Goal: Task Accomplishment & Management: Manage account settings

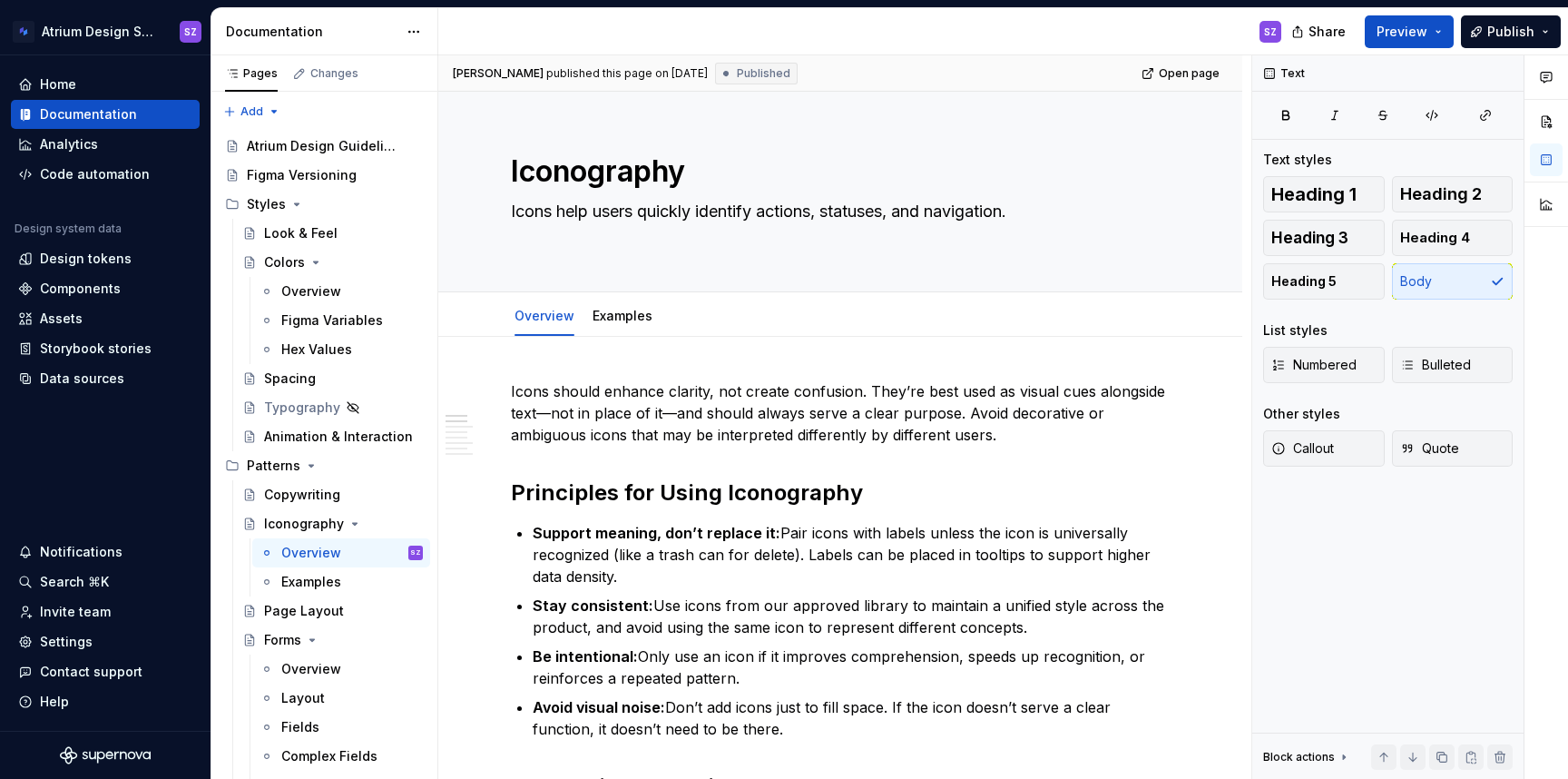
type textarea "*"
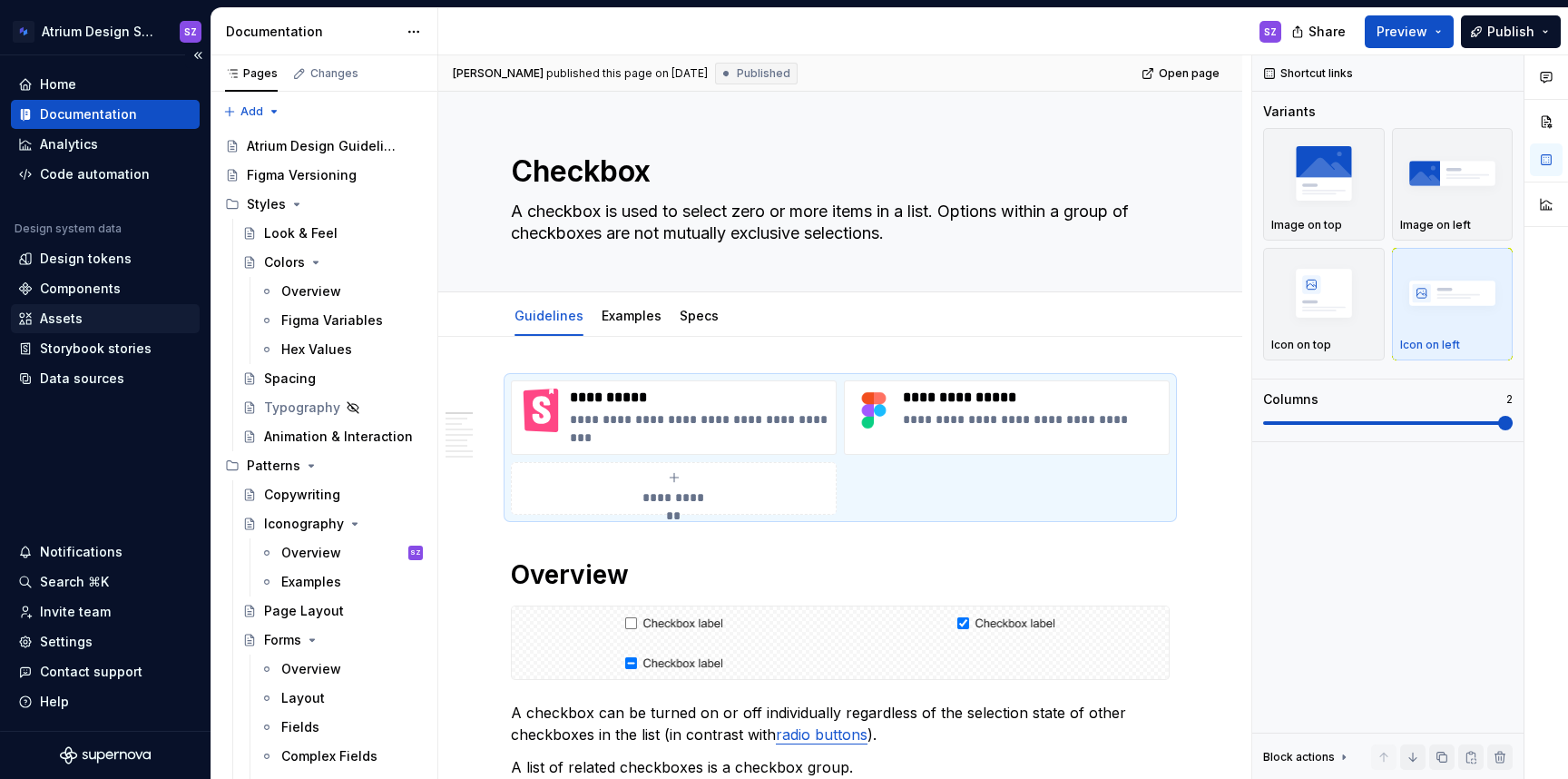
scroll to position [1454, 0]
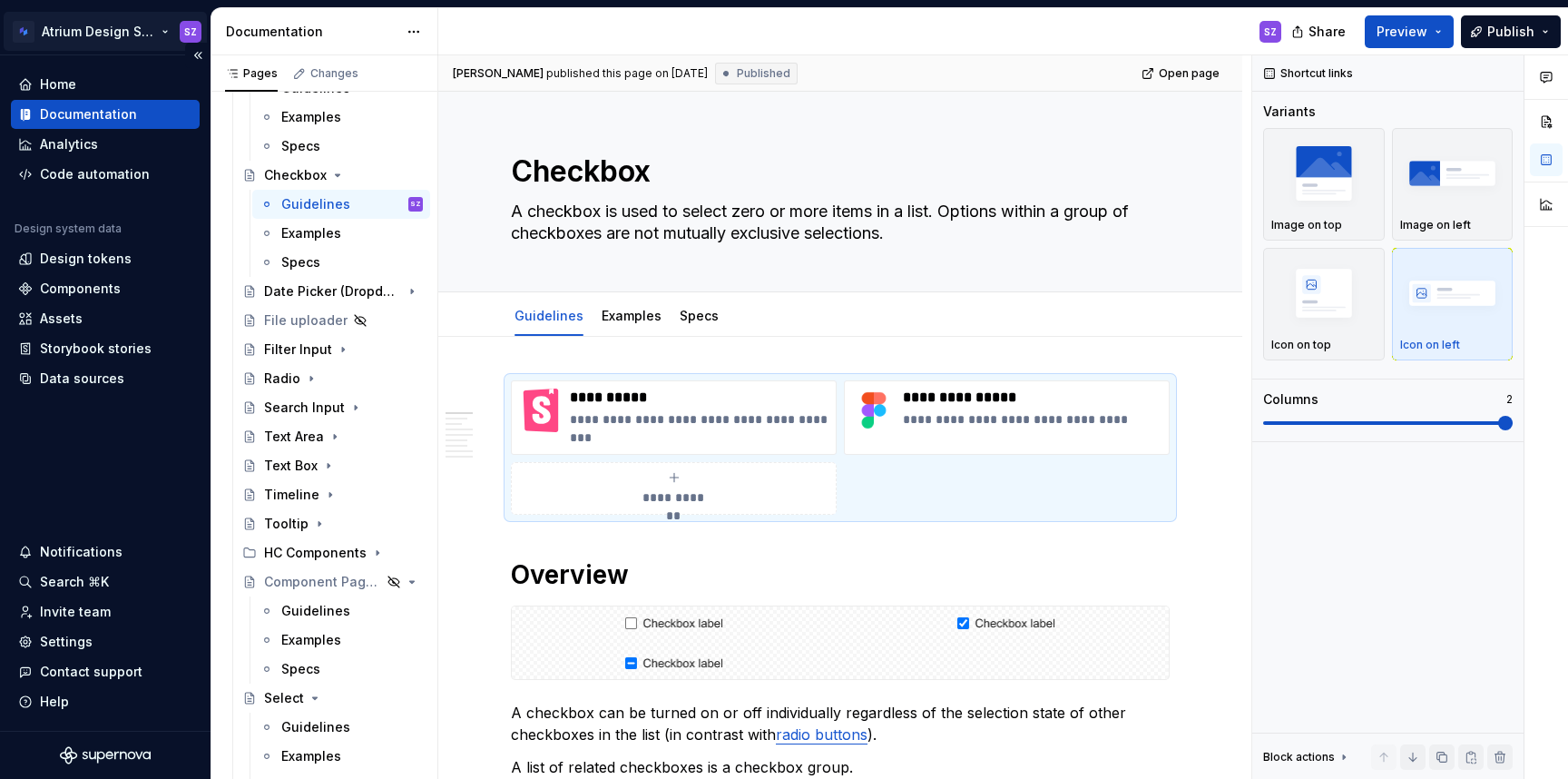
click at [163, 36] on html "Atrium Design System SZ Home Documentation Analytics Code automation Design sys…" at bounding box center [784, 390] width 1568 height 779
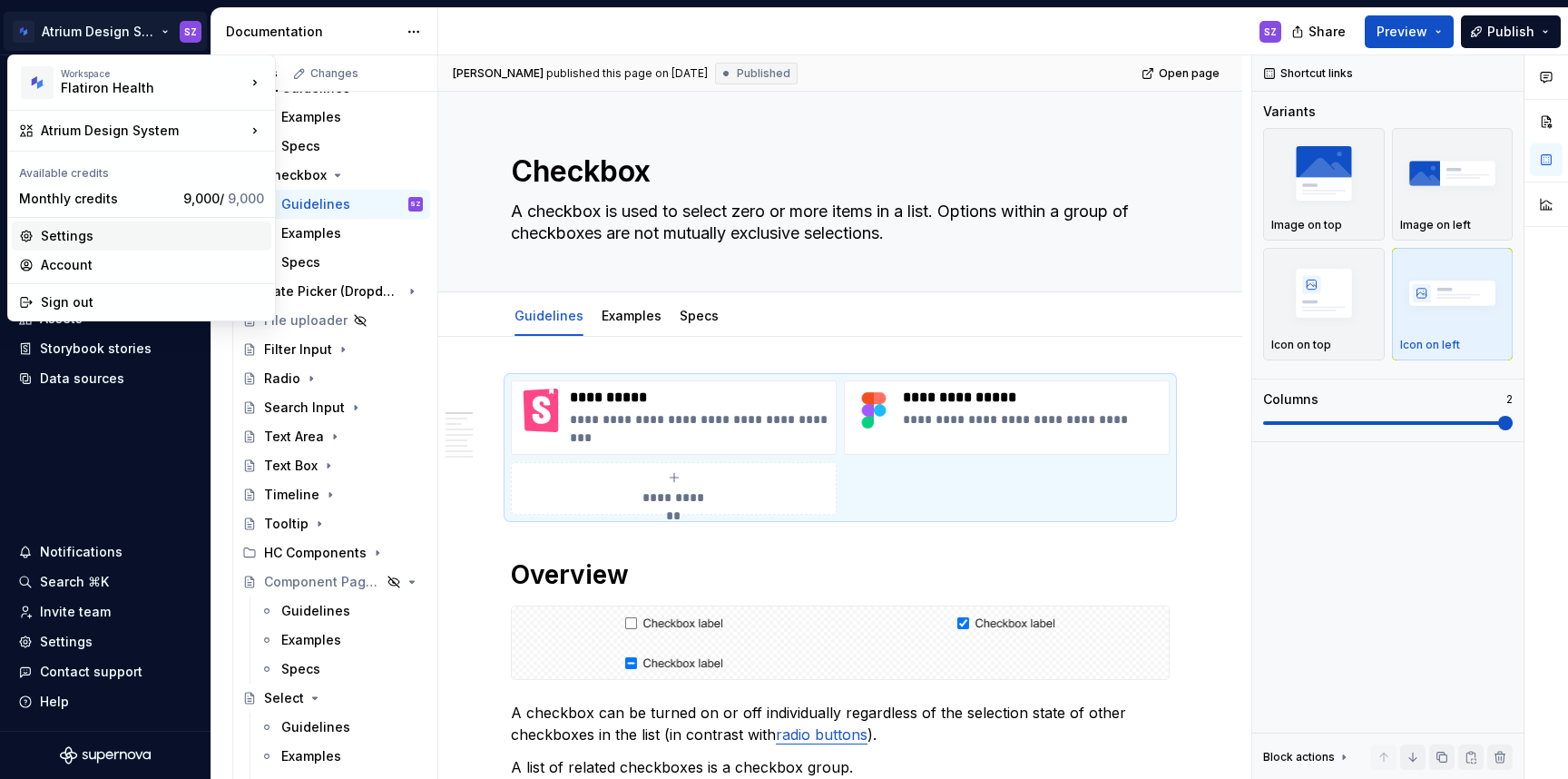
click at [113, 234] on div "Settings" at bounding box center [153, 236] width 223 height 18
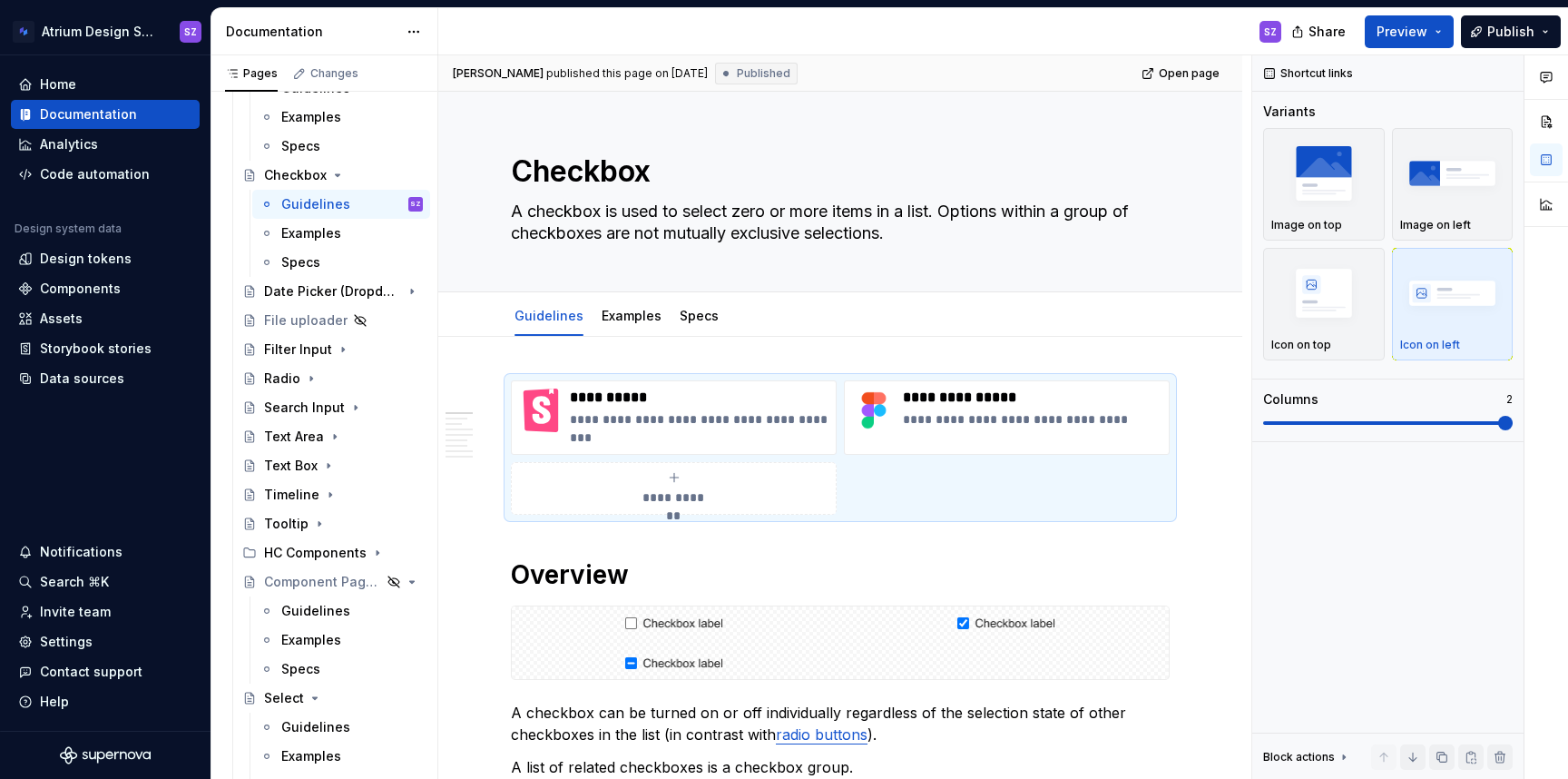
type textarea "*"
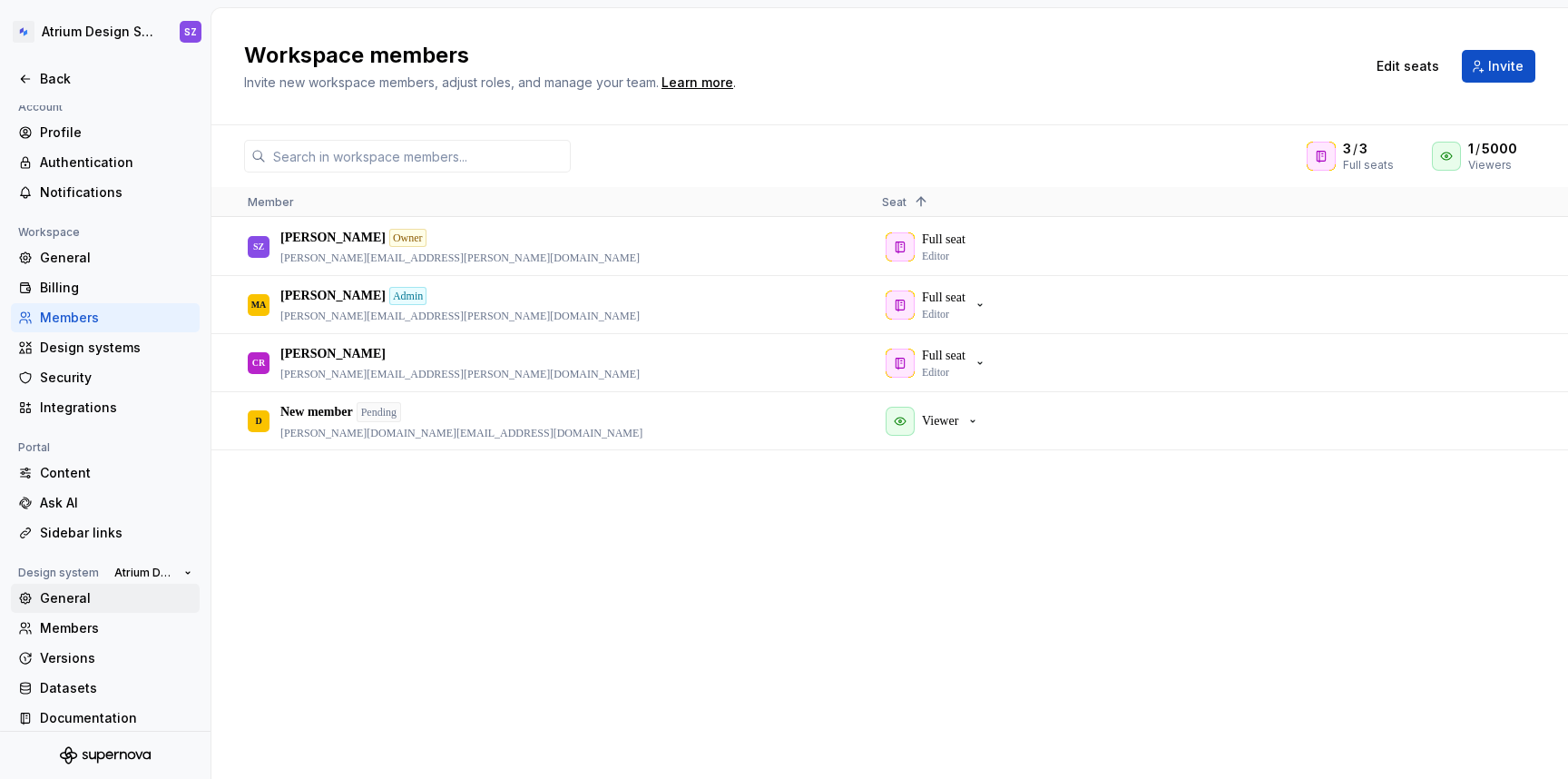
scroll to position [21, 0]
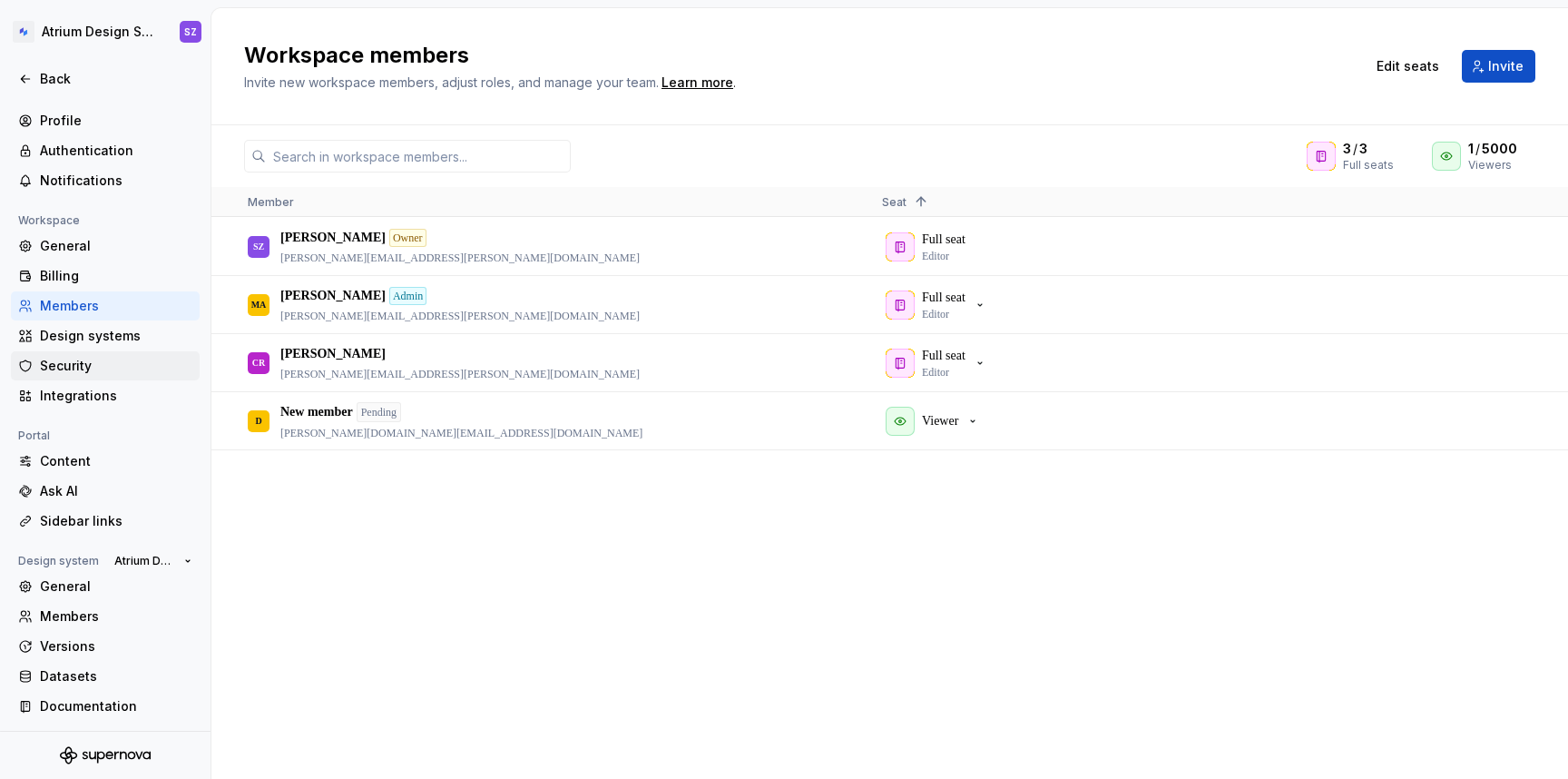
click at [130, 376] on div "Security" at bounding box center [105, 367] width 189 height 29
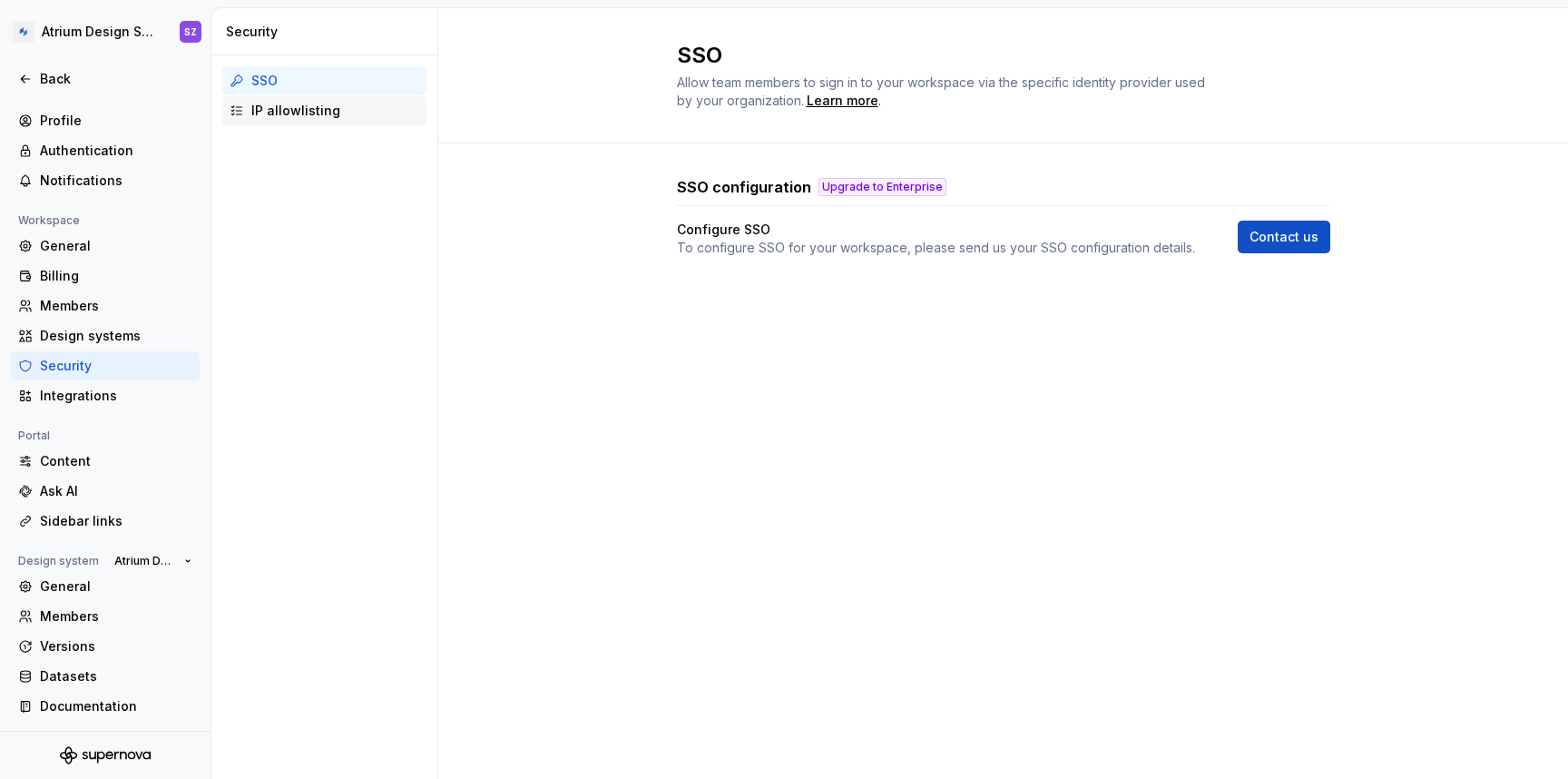
click at [325, 121] on div "IP allowlisting" at bounding box center [324, 111] width 204 height 29
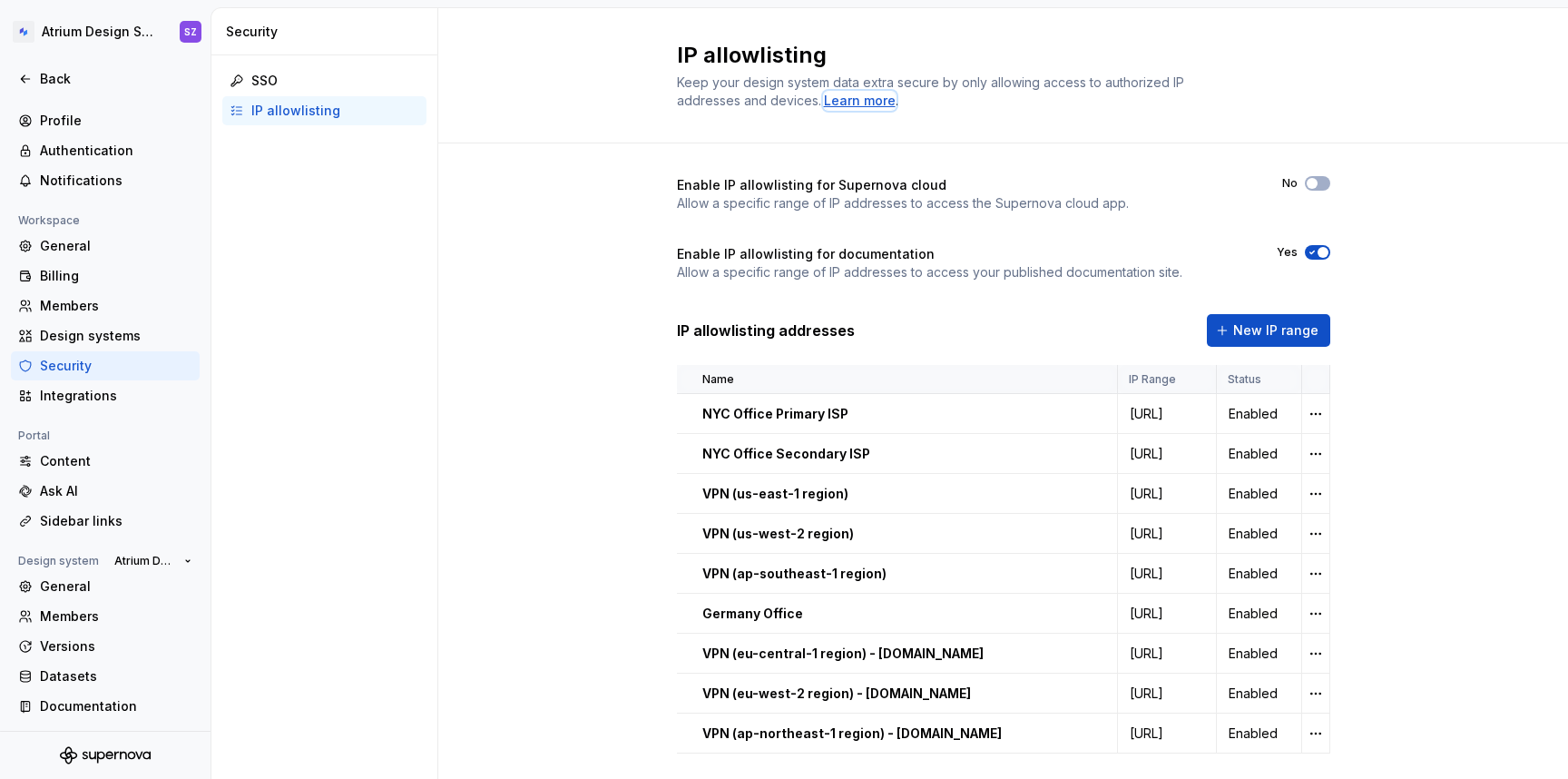
click at [851, 107] on div "Learn more" at bounding box center [860, 101] width 71 height 18
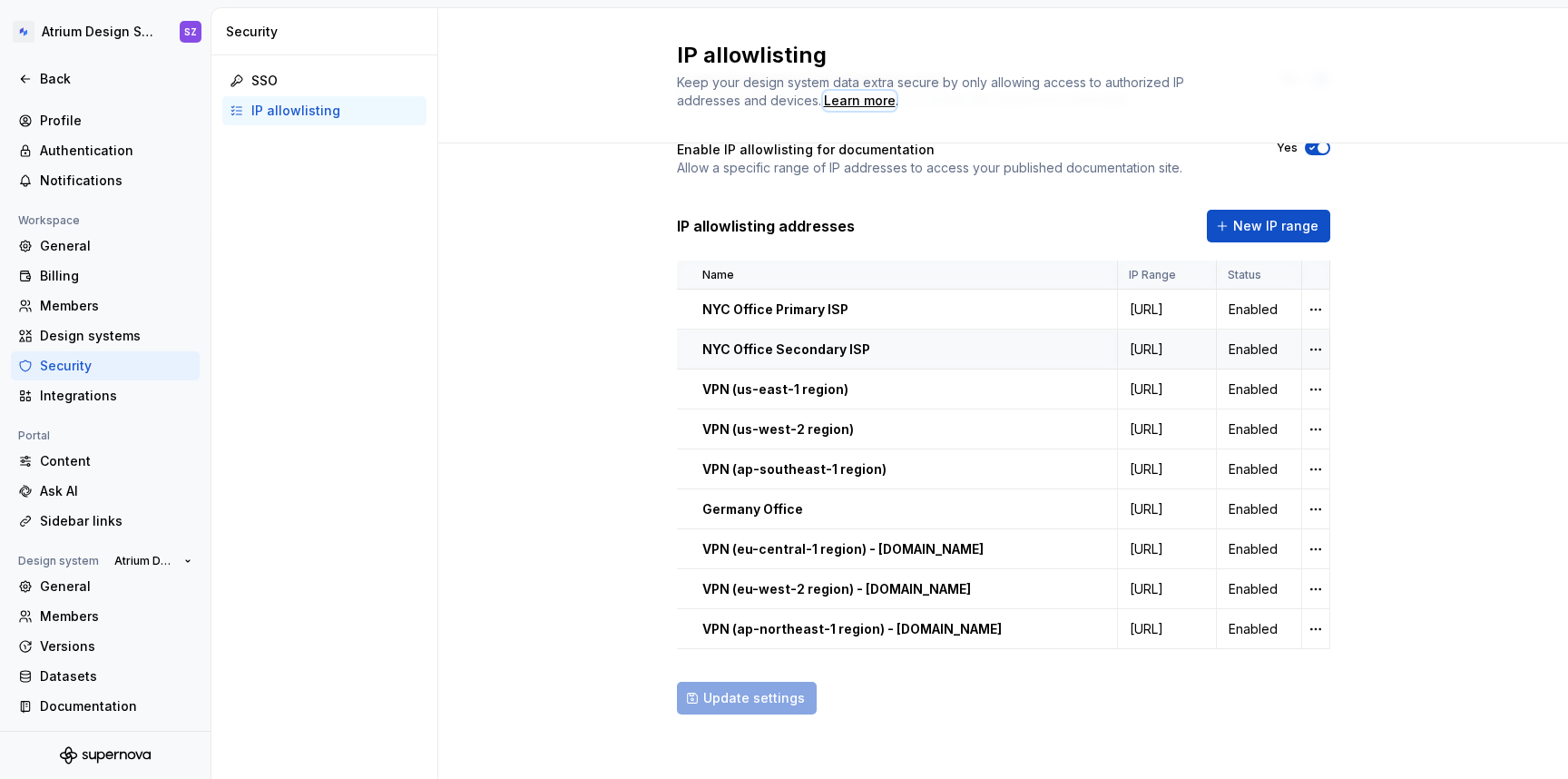
scroll to position [109, 0]
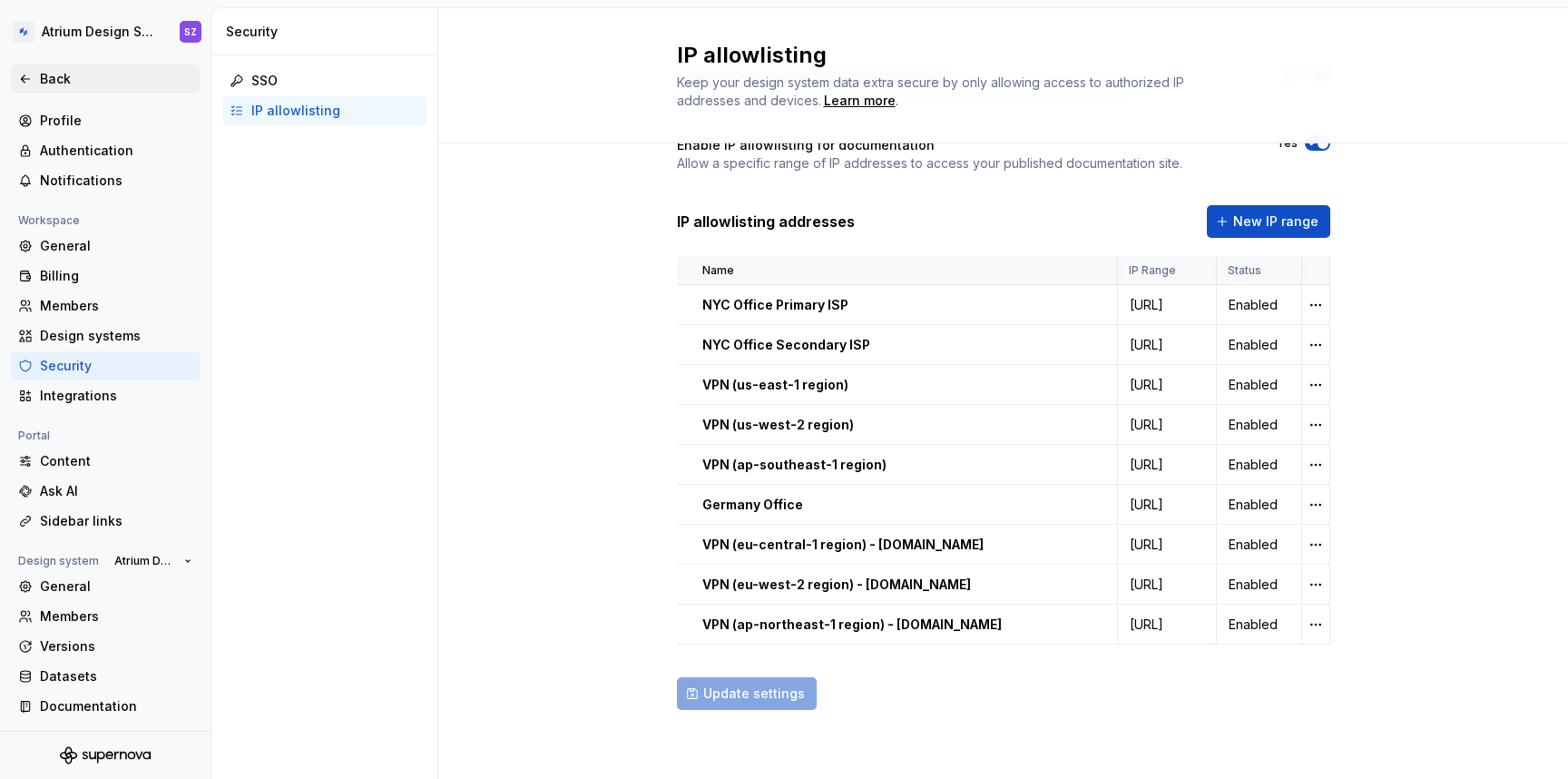
click at [33, 79] on div "Back" at bounding box center [105, 79] width 174 height 18
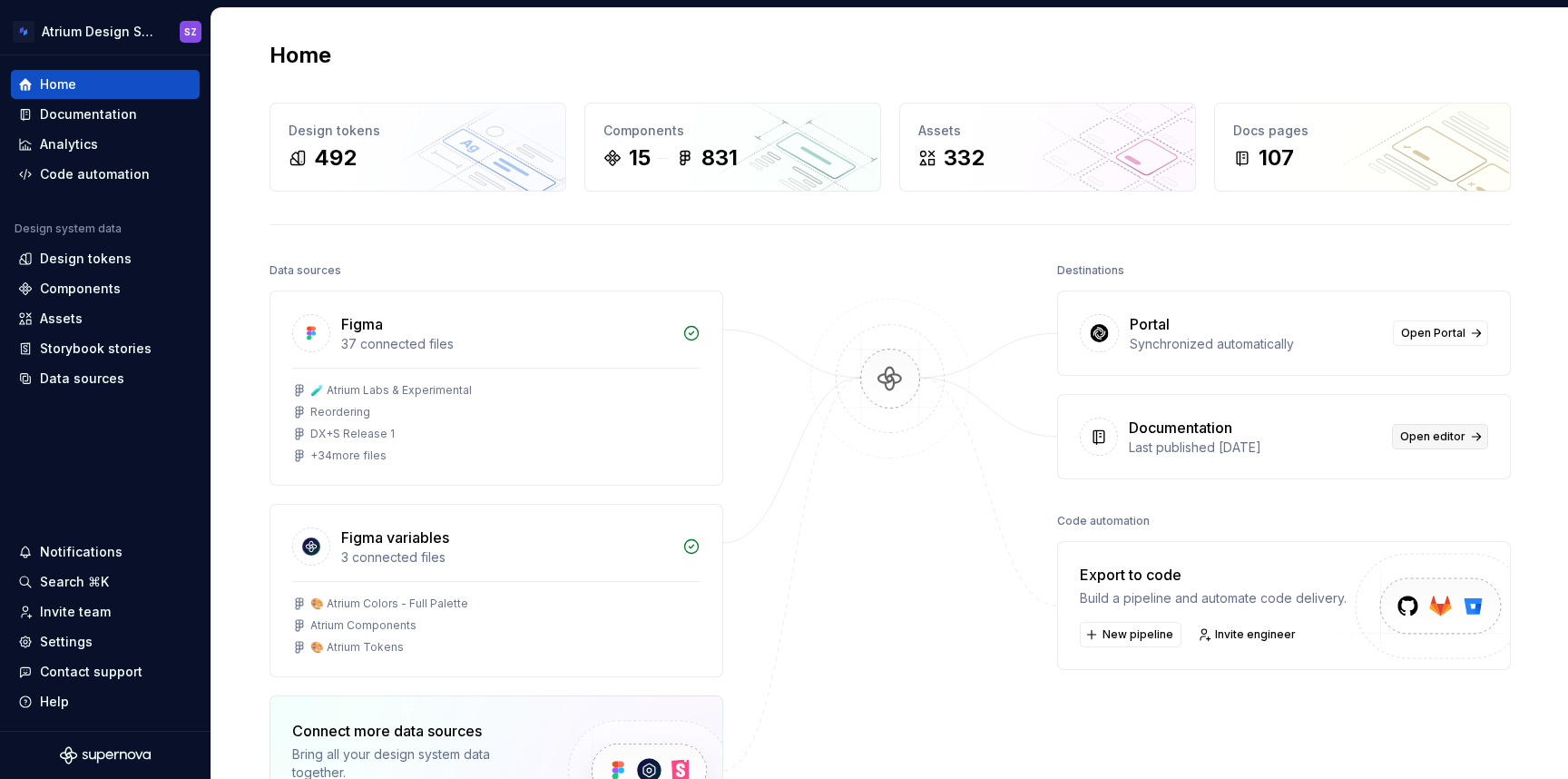
click at [1433, 438] on span "Open editor" at bounding box center [1432, 437] width 65 height 15
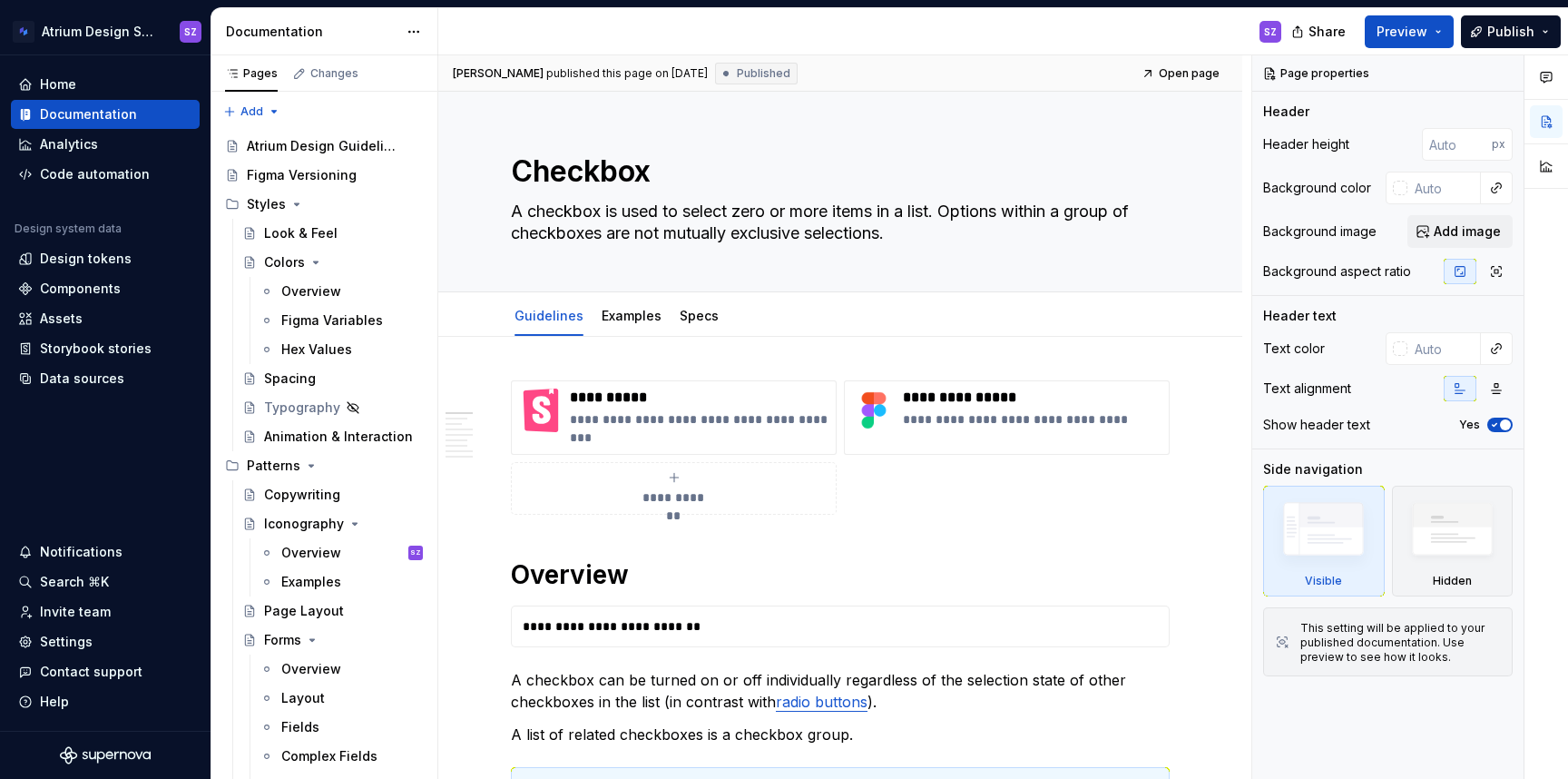
type textarea "*"
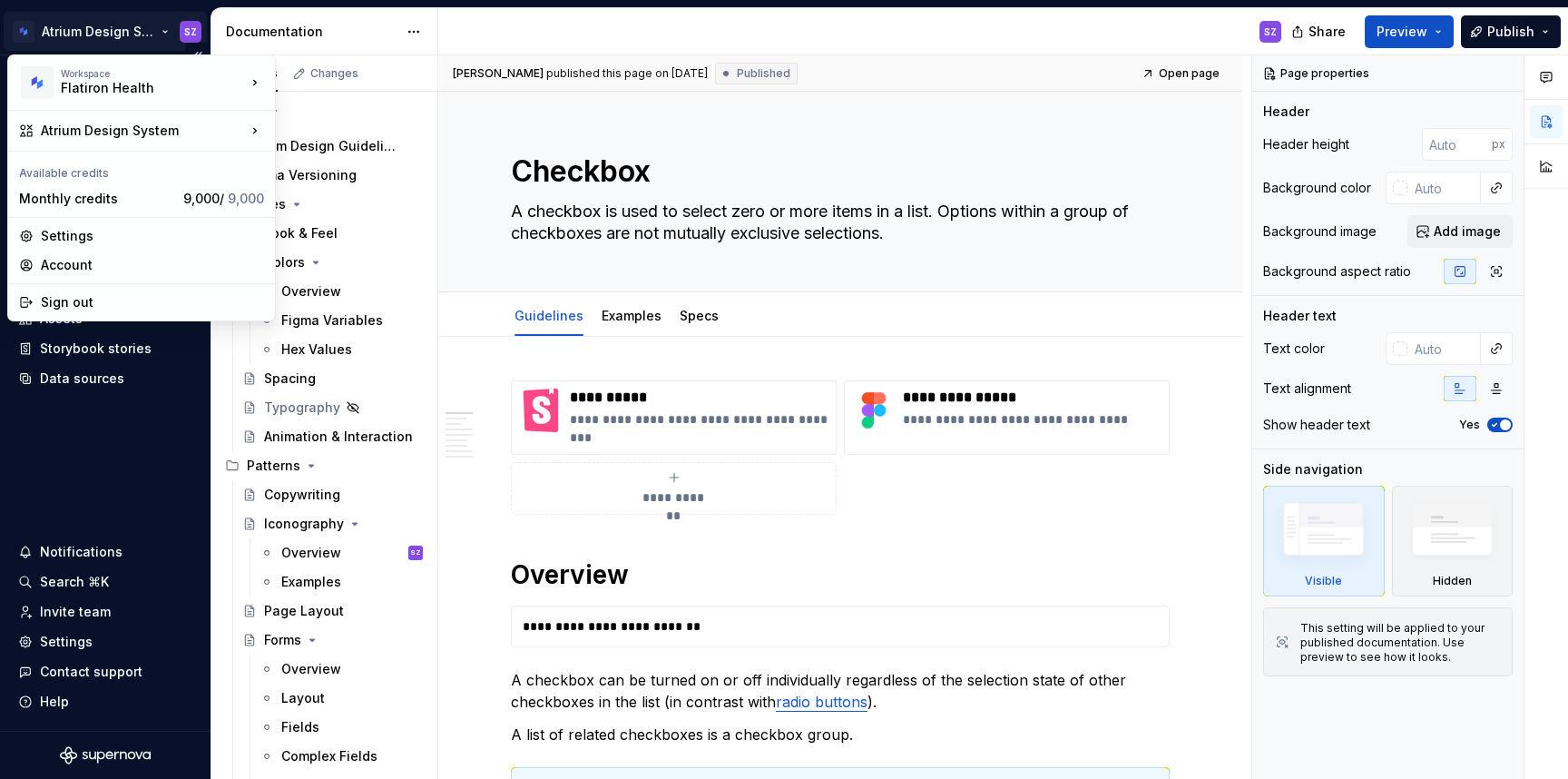
click at [152, 41] on html "Atrium Design System SZ Home Documentation Analytics Code automation Design sys…" at bounding box center [784, 390] width 1568 height 779
click at [145, 225] on div "Settings" at bounding box center [141, 236] width 259 height 29
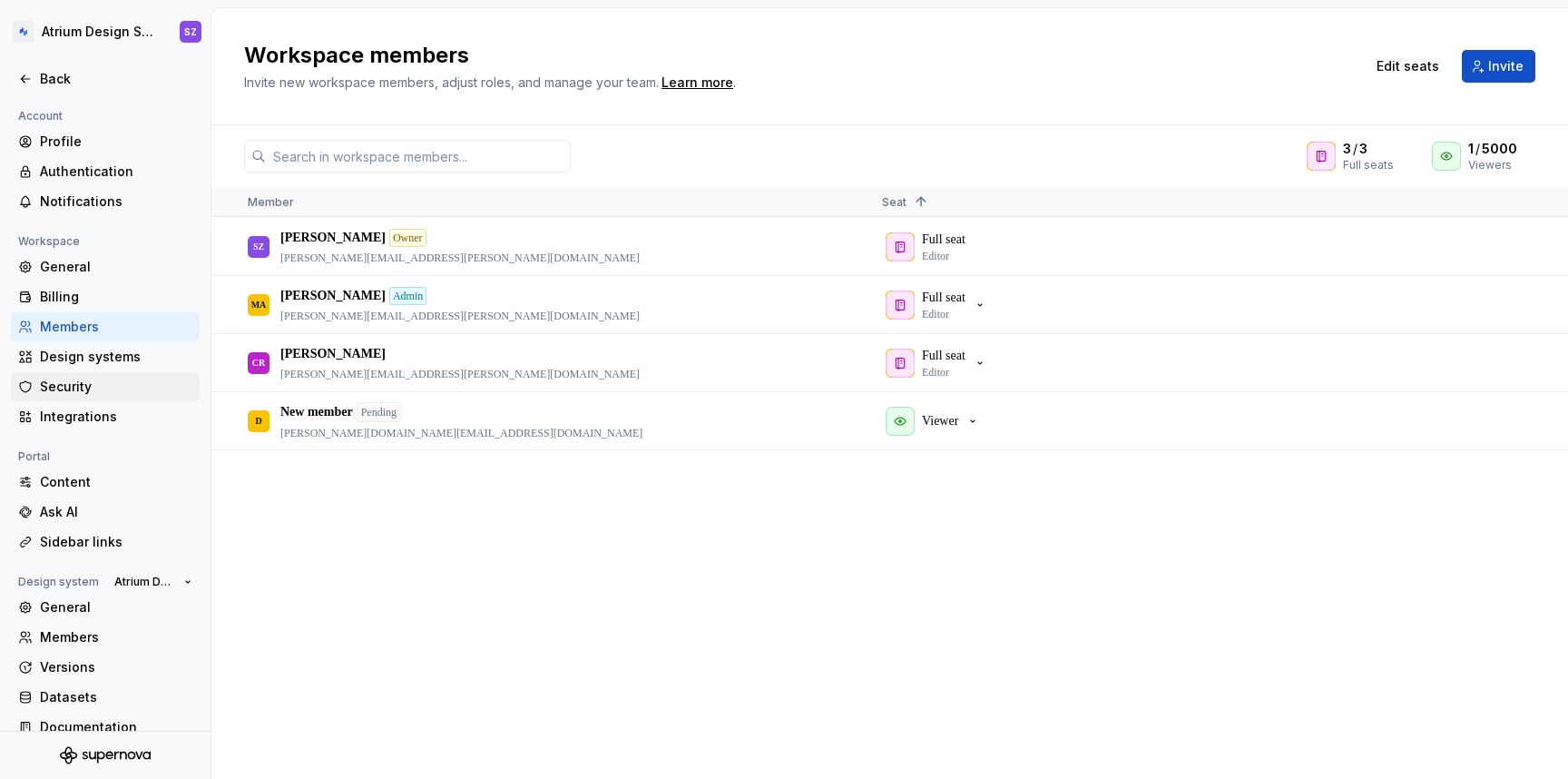
click at [82, 388] on div "Security" at bounding box center [116, 387] width 152 height 18
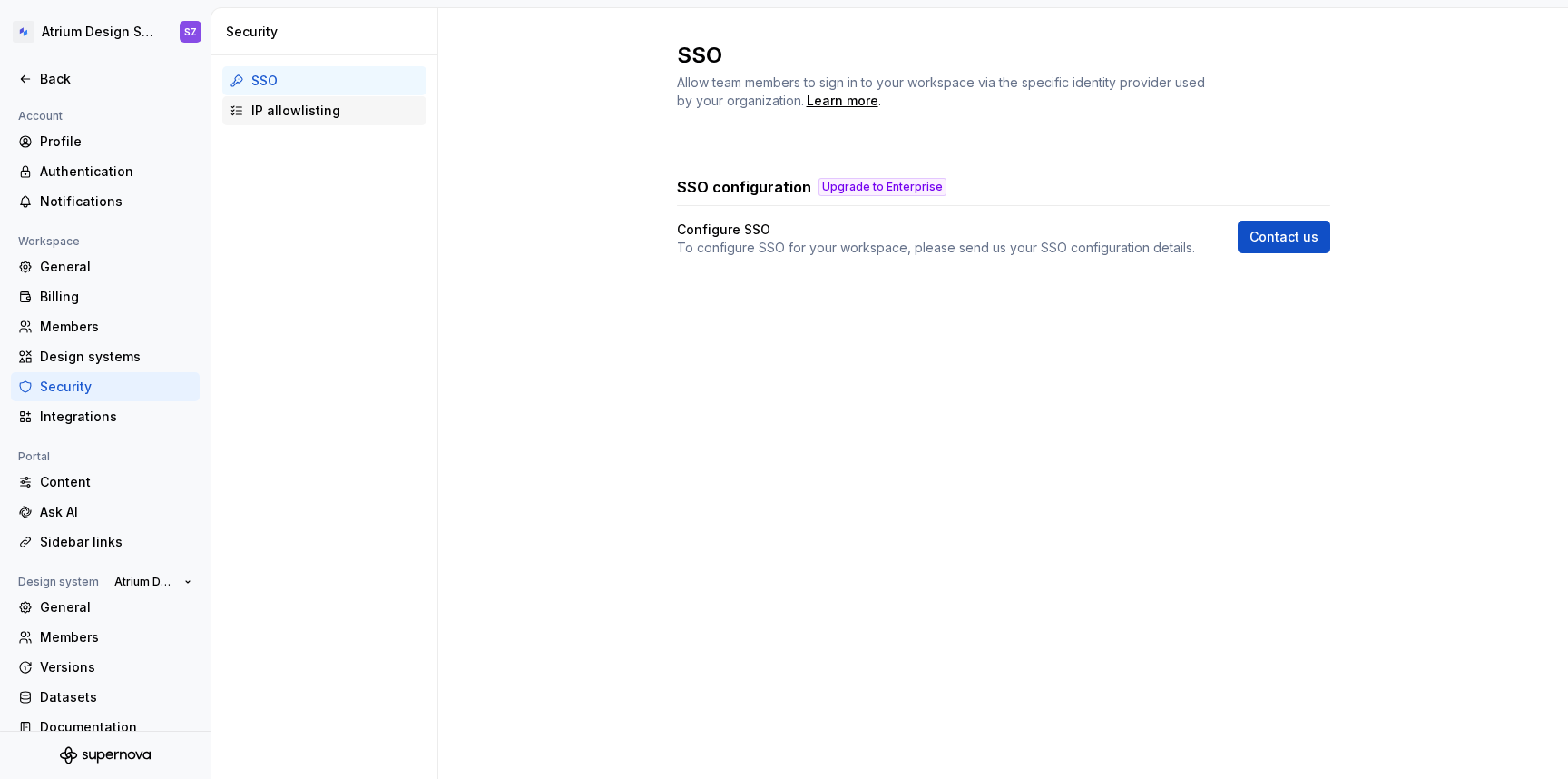
click at [308, 113] on div "IP allowlisting" at bounding box center [334, 111] width 168 height 18
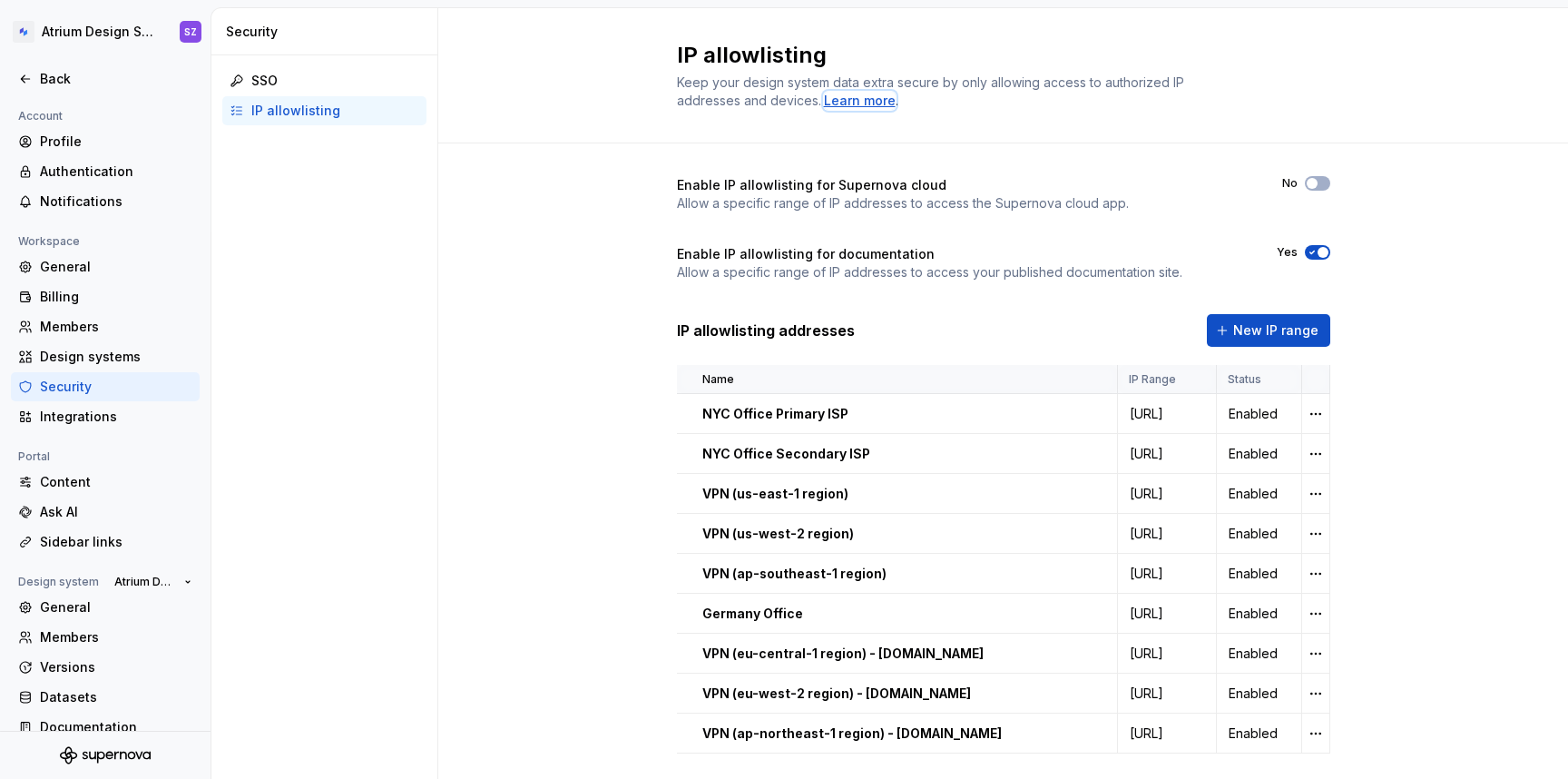
click at [847, 97] on div "Learn more" at bounding box center [860, 101] width 71 height 18
